Goal: Check status

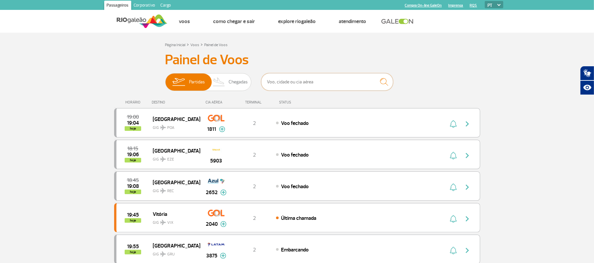
click at [307, 81] on input "text" at bounding box center [327, 81] width 132 height 17
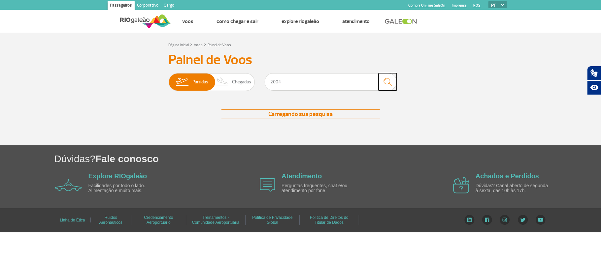
click at [386, 84] on img "submit" at bounding box center [387, 82] width 14 height 14
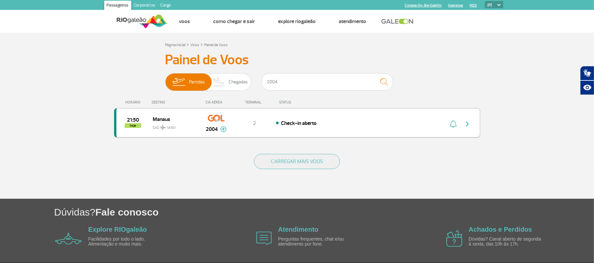
click at [469, 123] on img "button" at bounding box center [467, 124] width 8 height 8
click at [468, 122] on img "button" at bounding box center [467, 124] width 8 height 8
click at [466, 122] on img "button" at bounding box center [467, 124] width 8 height 8
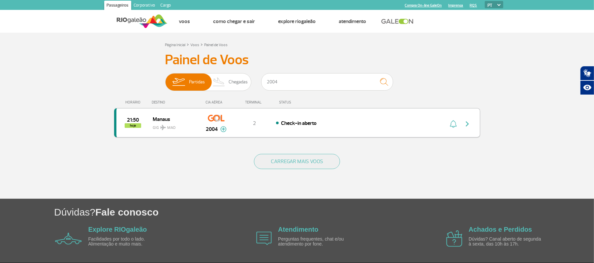
click at [470, 125] on img "button" at bounding box center [467, 124] width 8 height 8
click at [470, 127] on img "button" at bounding box center [467, 124] width 8 height 8
click at [332, 125] on div "Check-in aberto" at bounding box center [348, 122] width 145 height 7
click at [332, 73] on div "Painel de Voos Partidas Chegadas 2004 21:50 hoje Manaus GIG MAO 2004 Parcerias:…" at bounding box center [297, 99] width 366 height 94
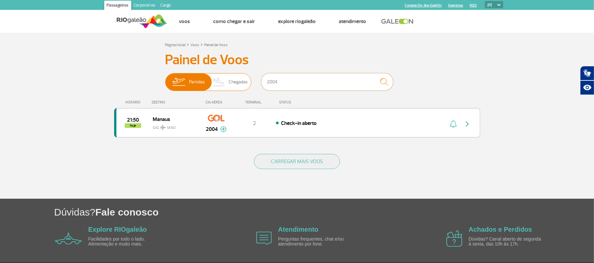
drag, startPoint x: 332, startPoint y: 80, endPoint x: 223, endPoint y: 82, distance: 108.5
click at [223, 82] on div "Partidas Chegadas 2004" at bounding box center [297, 83] width 264 height 20
type input "1802"
click at [467, 122] on img "button" at bounding box center [467, 124] width 8 height 8
